Goal: Information Seeking & Learning: Find specific fact

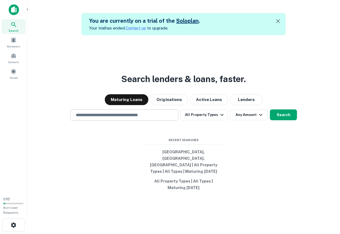
click at [99, 118] on input "text" at bounding box center [124, 115] width 103 height 6
click at [279, 19] on icon "button" at bounding box center [278, 21] width 6 height 6
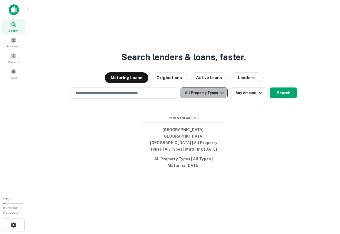
click at [201, 97] on button "All Property Types" at bounding box center [204, 92] width 47 height 11
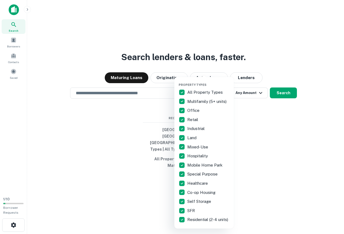
click at [198, 59] on div at bounding box center [172, 117] width 344 height 234
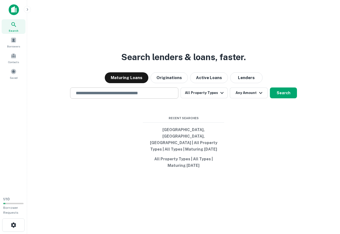
click at [147, 96] on input "text" at bounding box center [124, 93] width 103 height 6
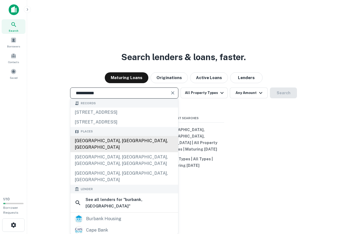
click at [118, 146] on div "[GEOGRAPHIC_DATA], [GEOGRAPHIC_DATA], [GEOGRAPHIC_DATA]" at bounding box center [124, 144] width 108 height 16
type input "**********"
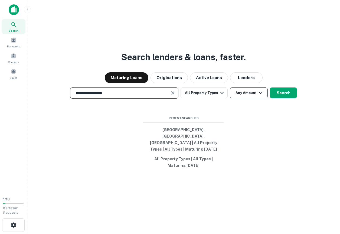
click at [239, 98] on button "Any Amount" at bounding box center [249, 92] width 38 height 11
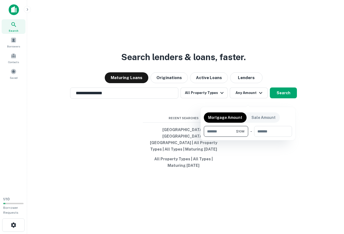
type input "********"
click at [268, 176] on div at bounding box center [172, 117] width 344 height 234
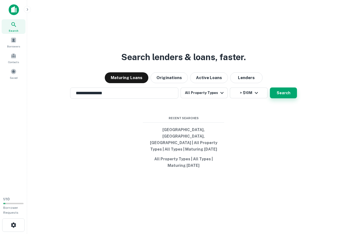
click at [272, 98] on button "Search" at bounding box center [283, 92] width 27 height 11
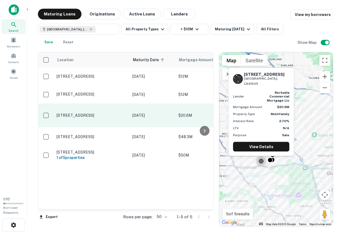
click at [109, 116] on p "[STREET_ADDRESS]" at bounding box center [92, 115] width 70 height 5
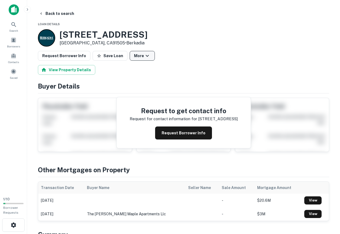
click at [144, 56] on icon "button" at bounding box center [147, 56] width 6 height 6
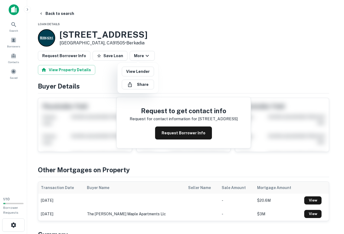
click at [174, 64] on div at bounding box center [172, 117] width 344 height 234
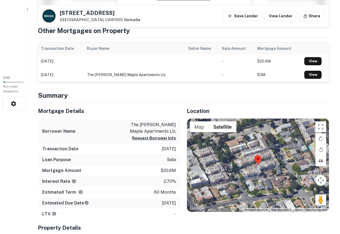
scroll to position [123, 0]
